Goal: Task Accomplishment & Management: Manage account settings

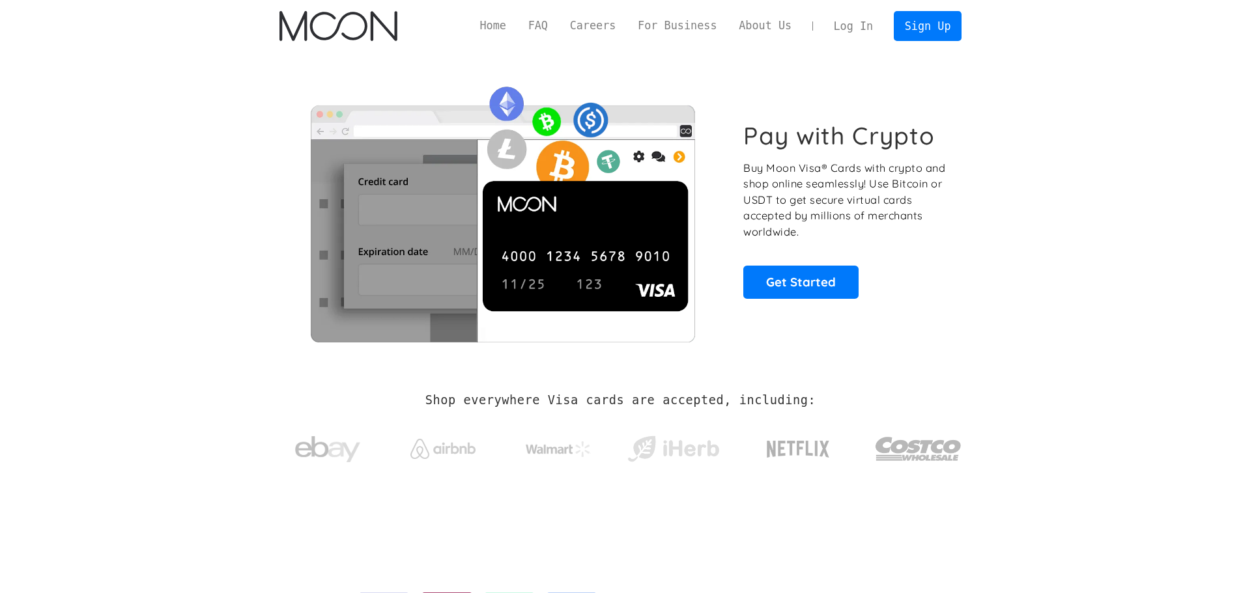
click at [868, 28] on link "Log In" at bounding box center [853, 26] width 61 height 29
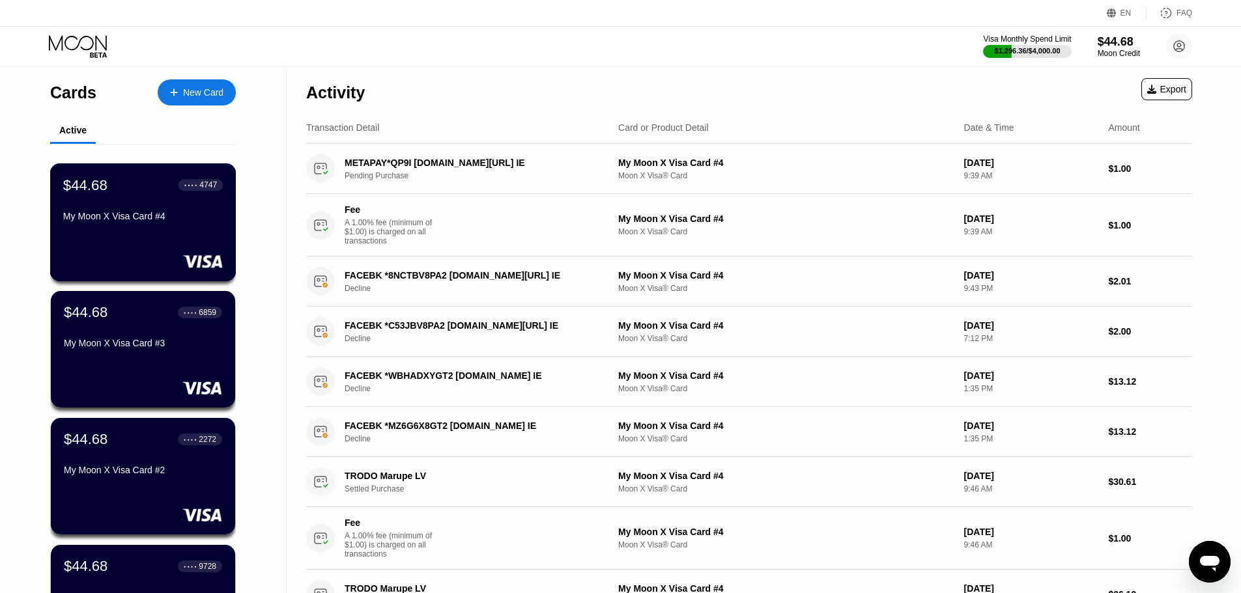
click at [74, 221] on div "My Moon X Visa Card #4" at bounding box center [143, 216] width 160 height 10
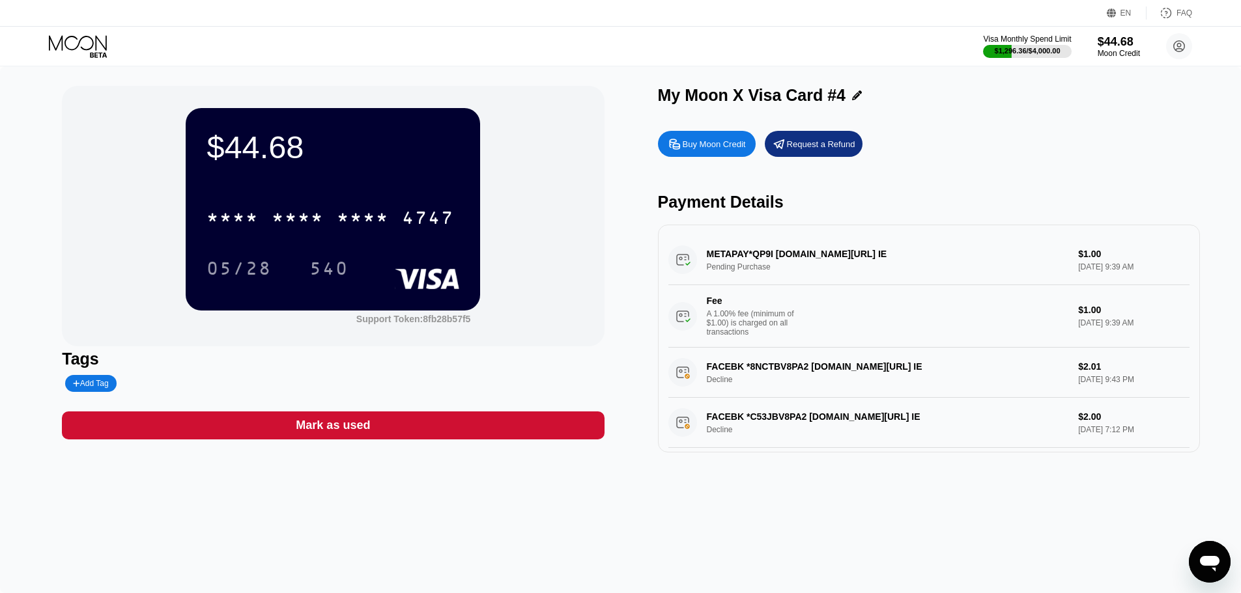
click at [307, 220] on div "* * * *" at bounding box center [298, 219] width 52 height 21
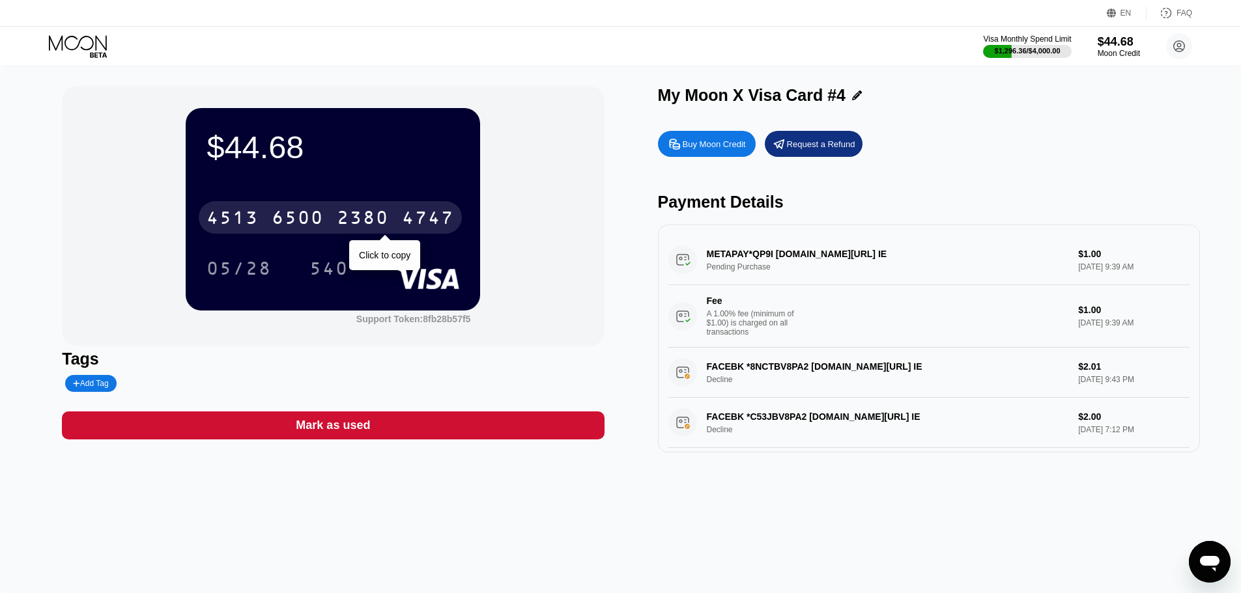
click at [412, 212] on div "4747" at bounding box center [428, 219] width 52 height 21
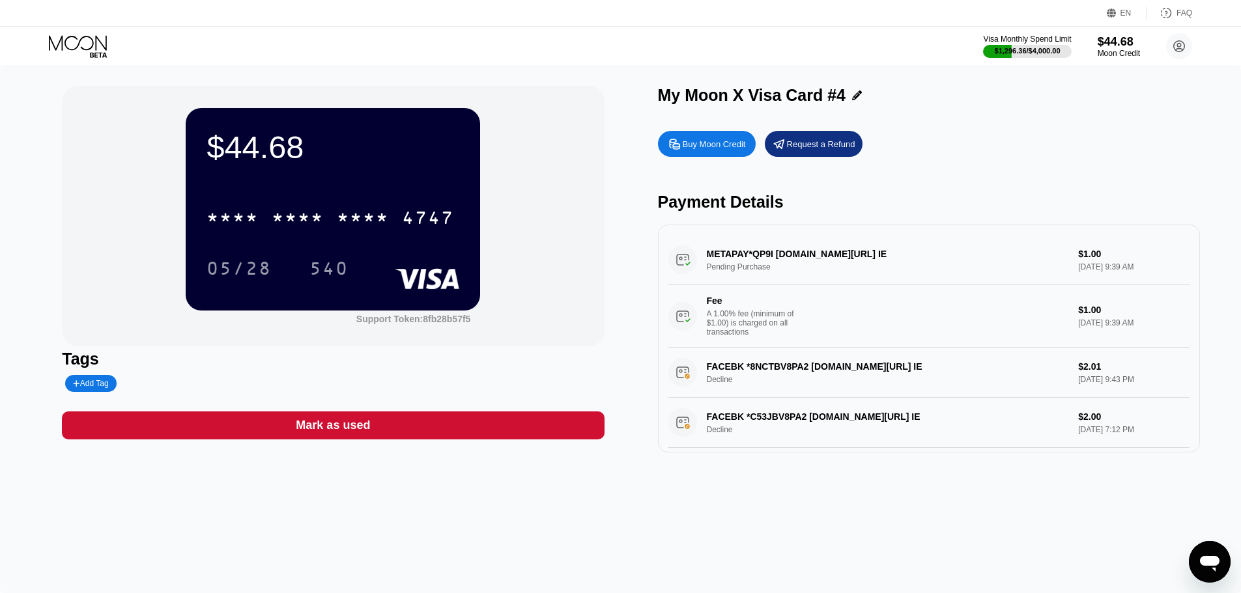
drag, startPoint x: 48, startPoint y: 203, endPoint x: 196, endPoint y: 198, distance: 148.6
click at [48, 203] on div "$44.68 * * * * * * * * * * * * 4747 05/28 540 Support Token: 8fb28b57f5 Tags Ad…" at bounding box center [620, 329] width 1241 height 527
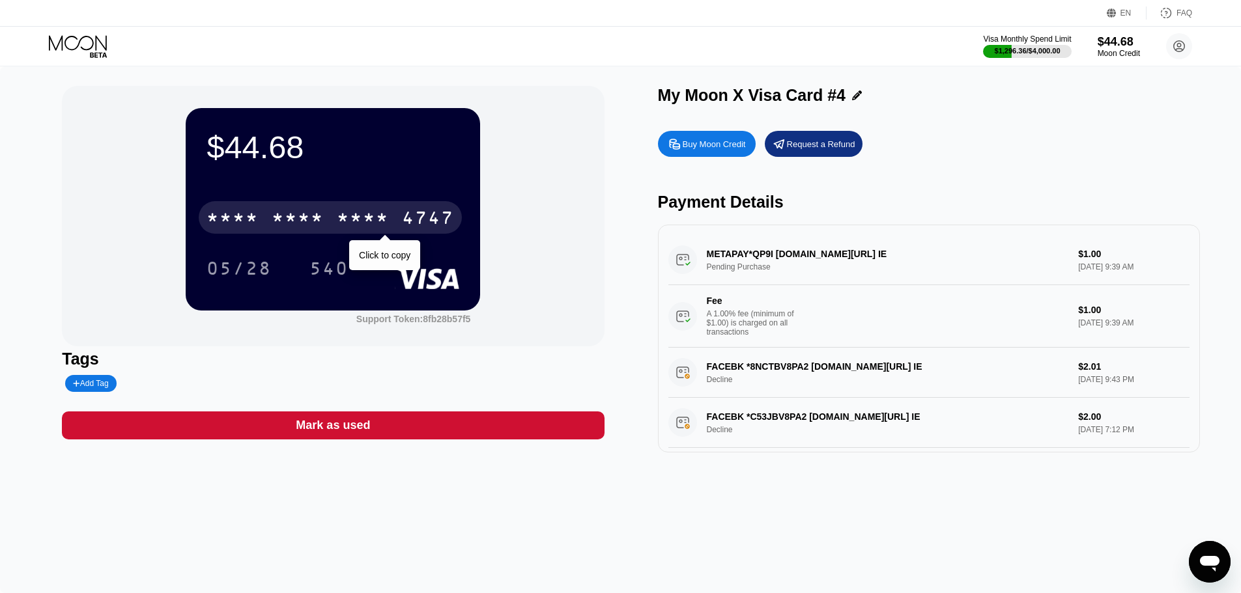
click at [315, 219] on div "* * * *" at bounding box center [298, 219] width 52 height 21
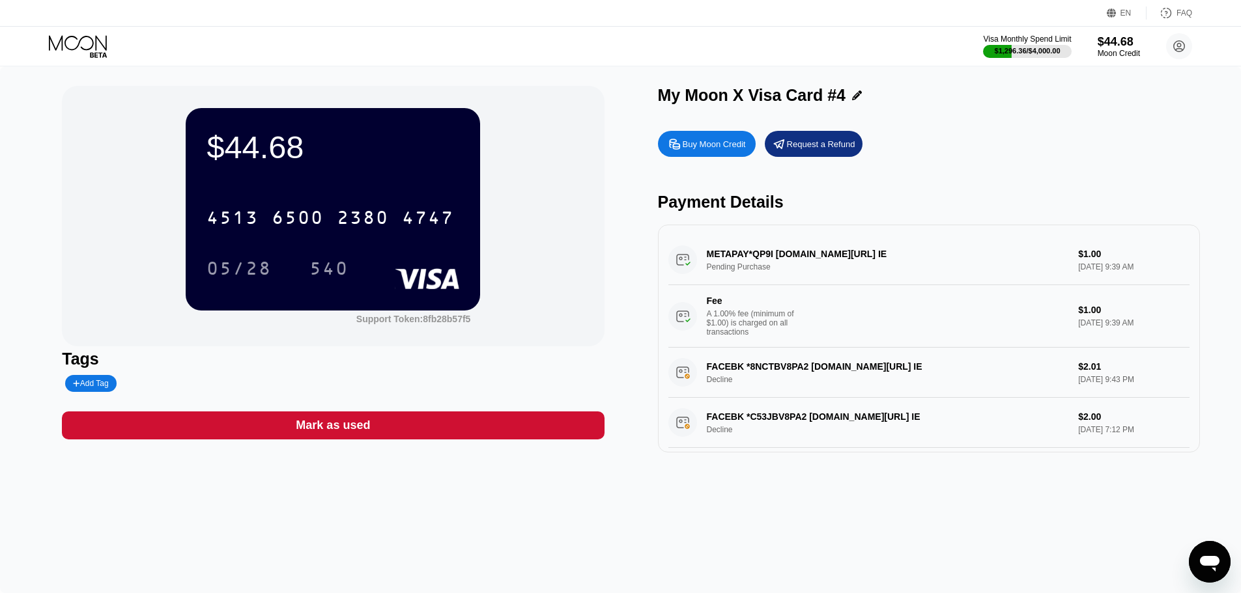
drag, startPoint x: 12, startPoint y: 77, endPoint x: 29, endPoint y: 41, distance: 39.9
click at [12, 77] on div "$44.68 4513 6500 2380 4747 05/28 540 Support Token: 8fb28b57f5 Tags Add Tag Mar…" at bounding box center [620, 329] width 1241 height 527
click at [1092, 134] on div "Buy Moon Credit Request a Refund" at bounding box center [929, 144] width 542 height 26
click at [719, 275] on div "METAPAY*QP9I [DOMAIN_NAME][URL] IE Pending Purchase $1.00 [DATE] 9:39 AM Fee A …" at bounding box center [928, 291] width 521 height 113
drag, startPoint x: 719, startPoint y: 275, endPoint x: 786, endPoint y: 275, distance: 67.1
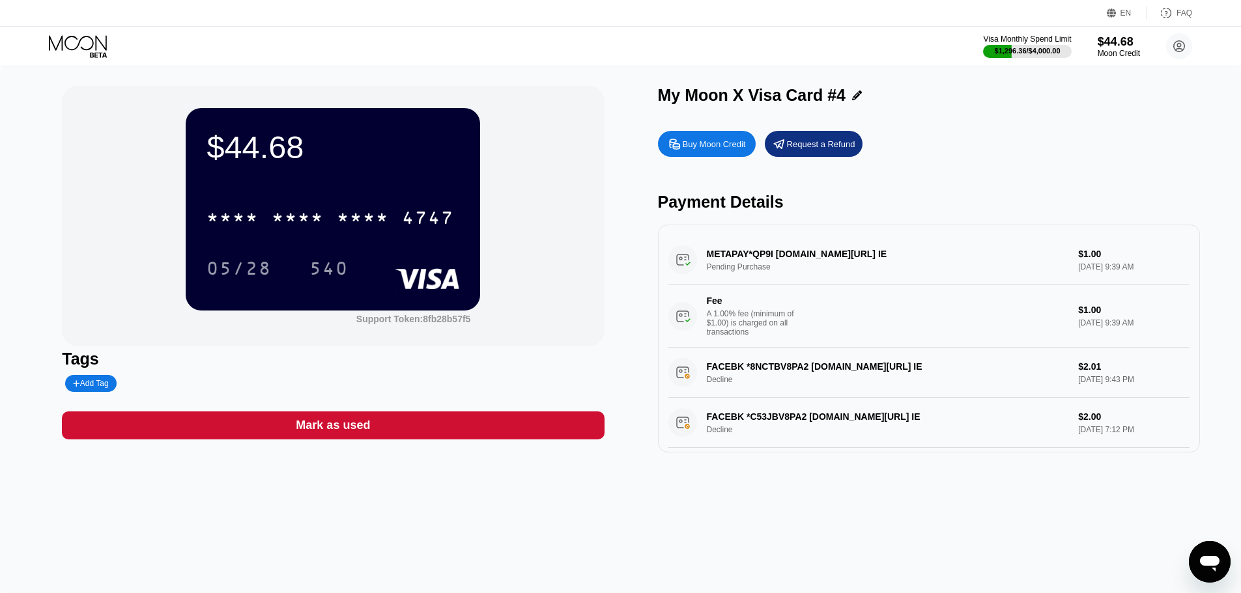
click at [786, 275] on div "METAPAY*QP9I [DOMAIN_NAME][URL] IE Pending Purchase $1.00 [DATE] 9:39 AM Fee A …" at bounding box center [928, 291] width 521 height 113
